Goal: Information Seeking & Learning: Learn about a topic

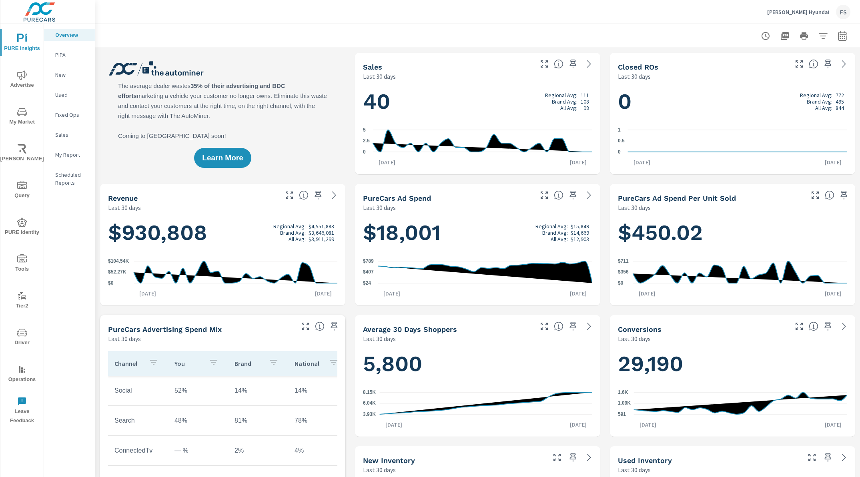
scroll to position [0, 0]
click at [20, 119] on span "My Market" at bounding box center [22, 117] width 38 height 20
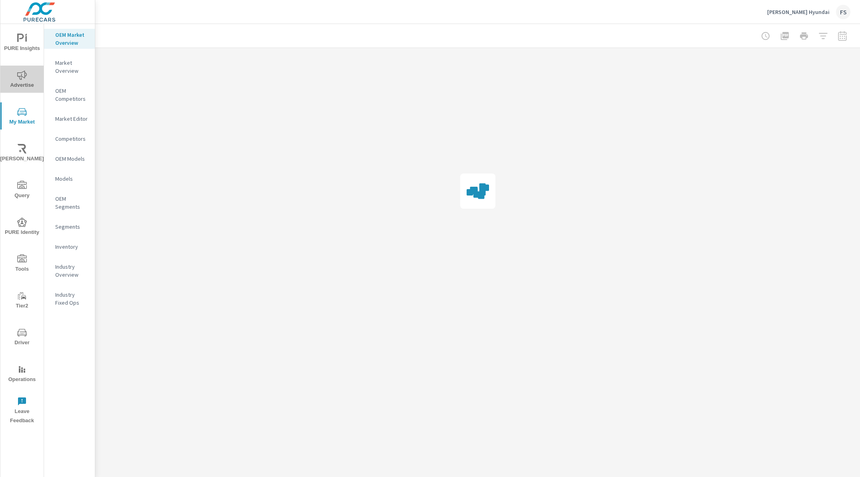
click at [27, 81] on span "Advertise" at bounding box center [22, 80] width 38 height 20
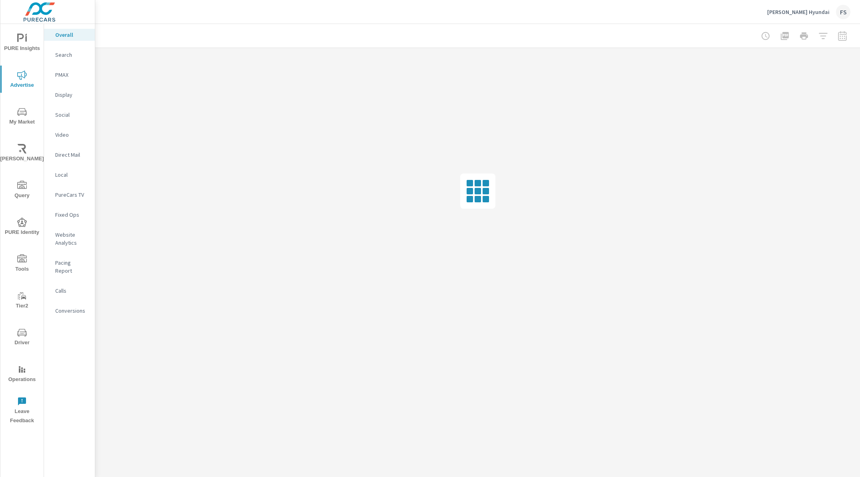
click at [63, 240] on p "Website Analytics" at bounding box center [71, 239] width 33 height 16
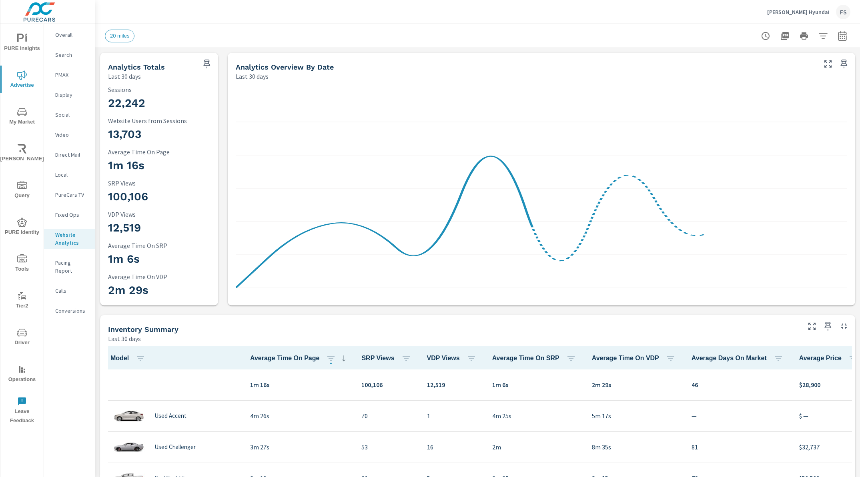
scroll to position [0, 0]
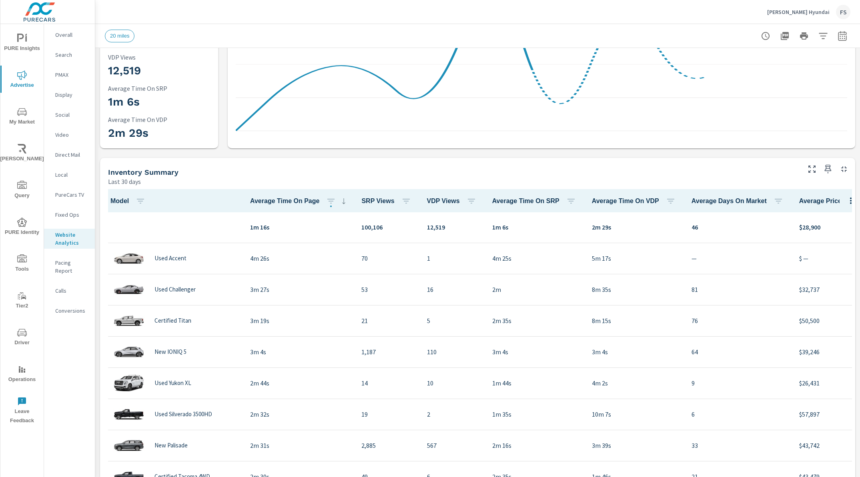
scroll to position [159, 0]
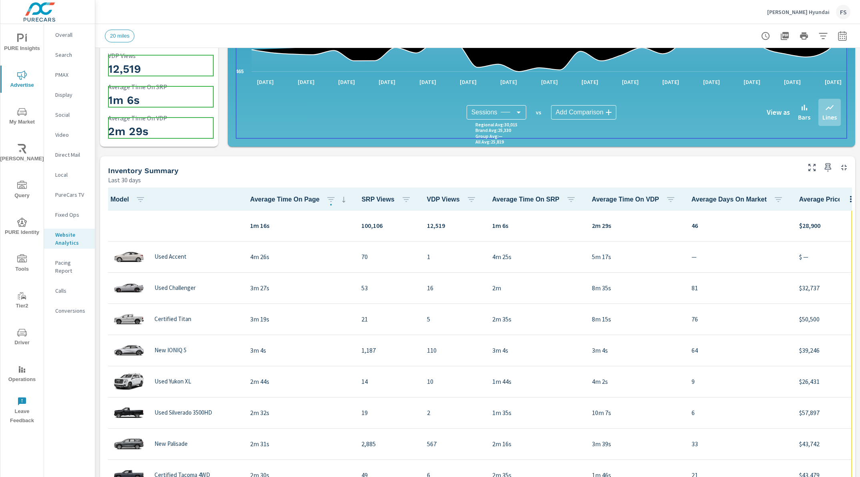
click at [269, 199] on span "Average Time On Page" at bounding box center [299, 200] width 98 height 10
